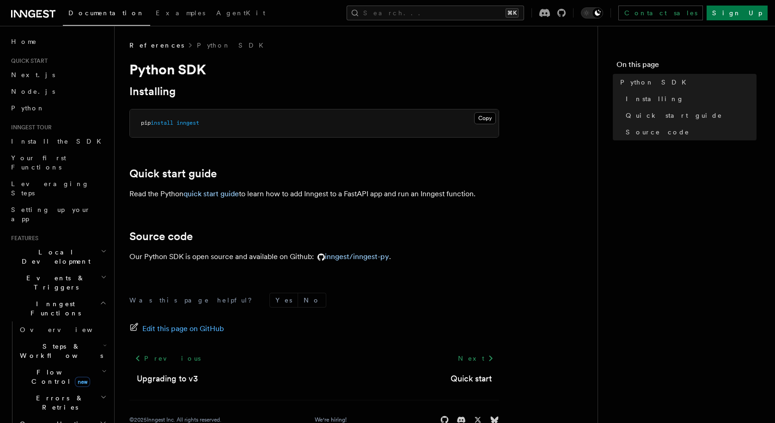
scroll to position [23, 0]
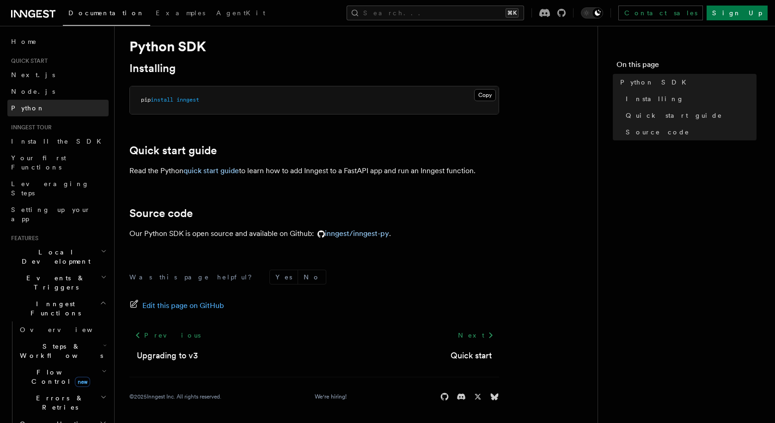
click at [25, 111] on span "Python" at bounding box center [28, 107] width 34 height 7
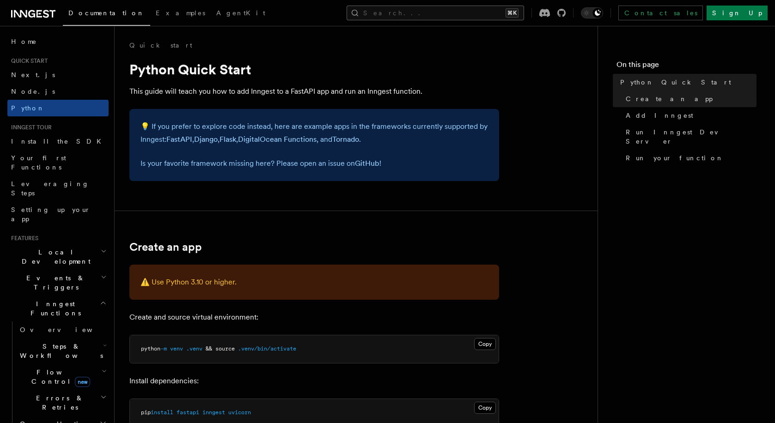
click at [477, 12] on button "Search... ⌘K" at bounding box center [435, 13] width 177 height 15
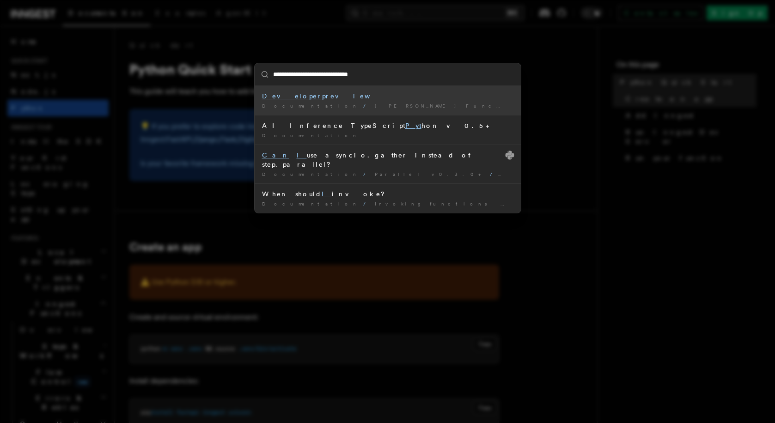
type input "**********"
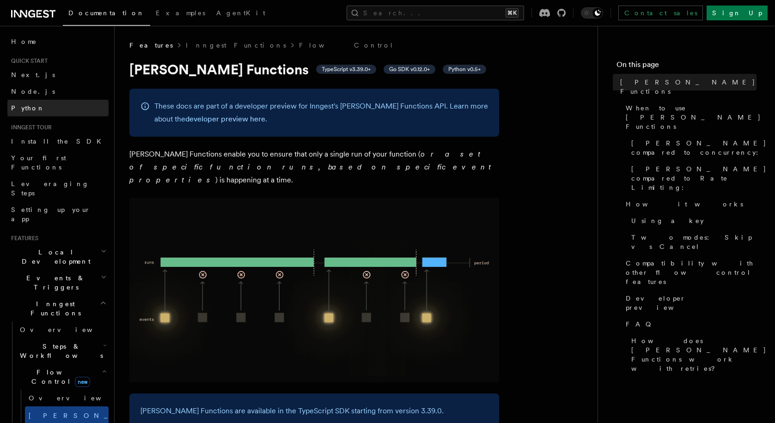
click at [26, 112] on span "Python" at bounding box center [28, 108] width 34 height 9
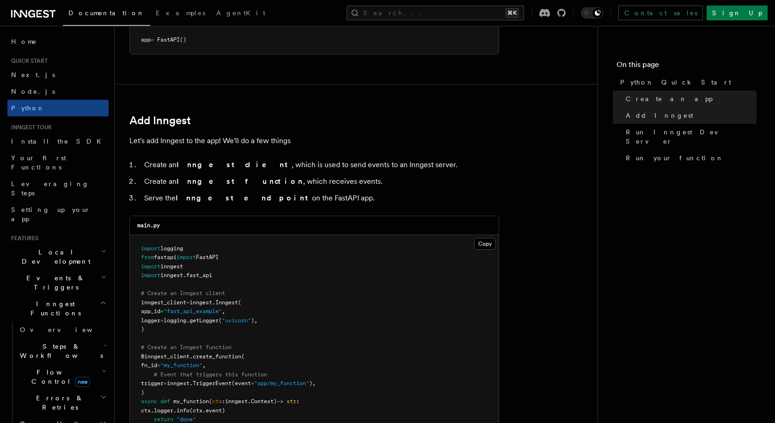
scroll to position [598, 0]
